Goal: Check status

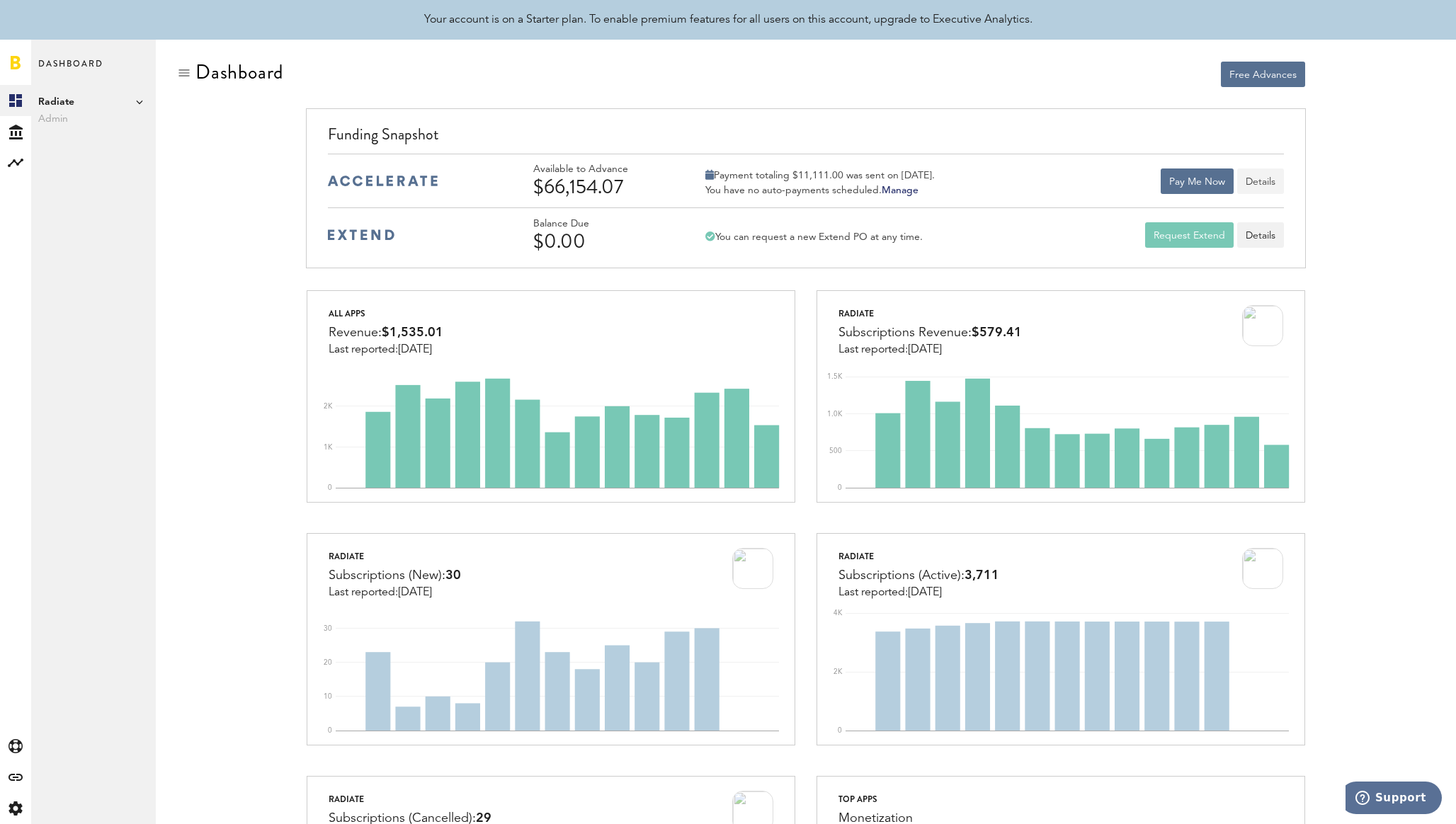
click at [1258, 180] on button "Details" at bounding box center [1261, 182] width 47 height 25
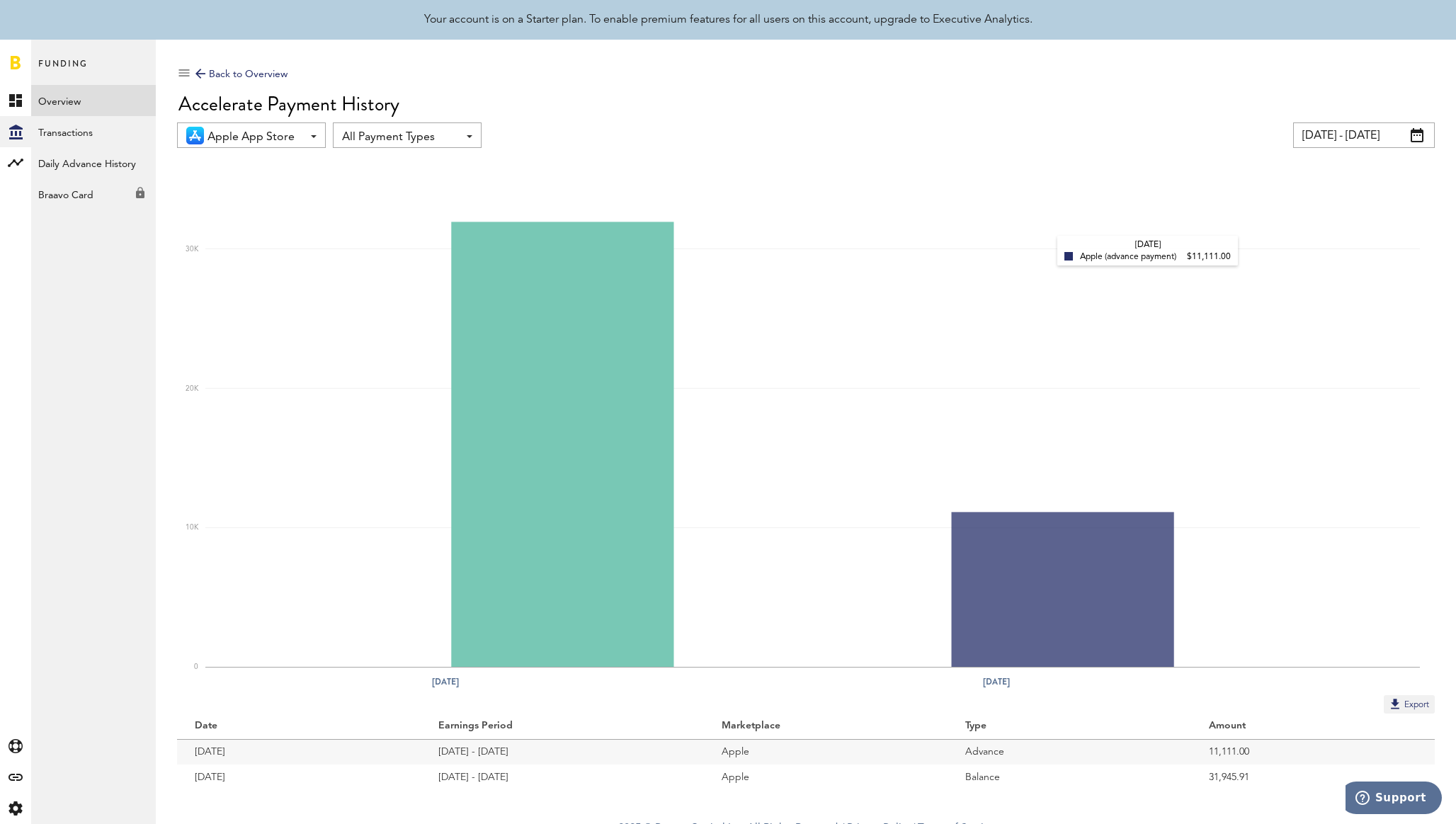
scroll to position [16, 0]
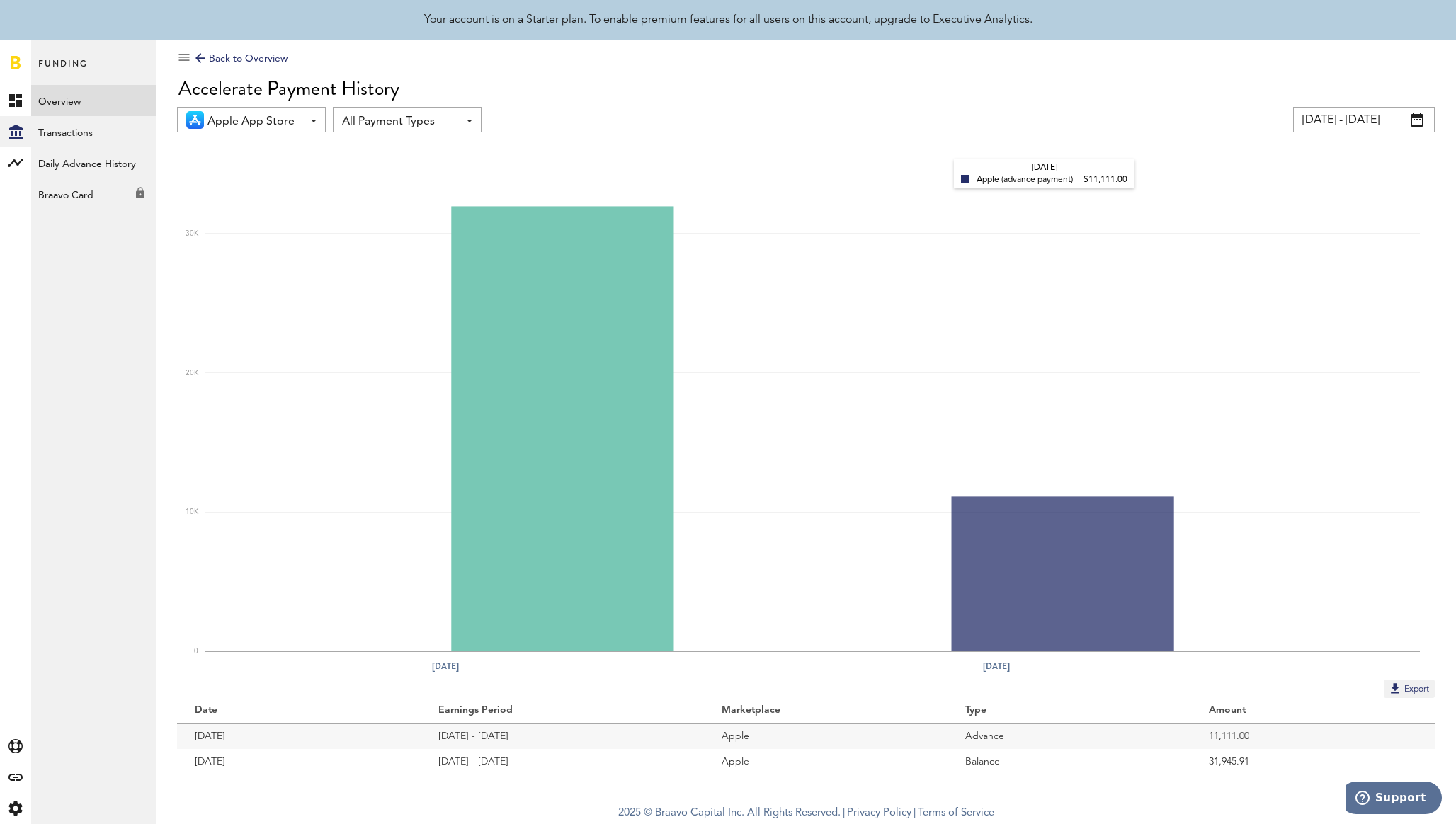
click at [860, 146] on icon "[DATE] [DATE] 0 10K 20K 30K [DATE] Apple (advance payment) $11,111.00" at bounding box center [806, 413] width 1258 height 533
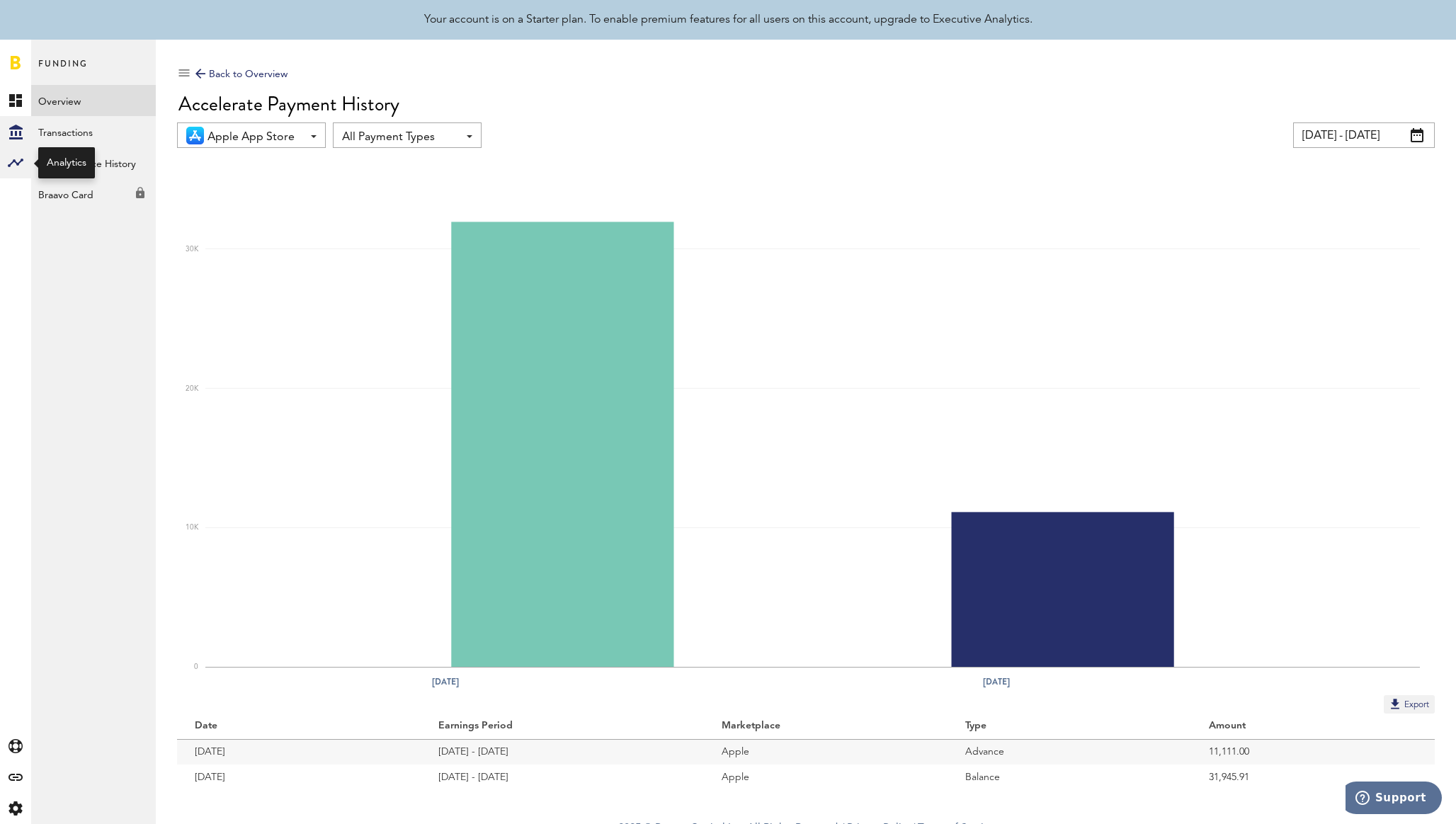
click at [16, 164] on rect at bounding box center [15, 162] width 17 height 17
click at [15, 104] on icon at bounding box center [15, 100] width 13 height 13
